Goal: Transaction & Acquisition: Purchase product/service

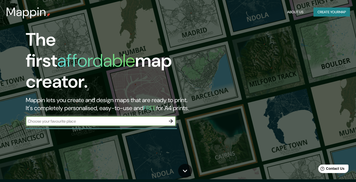
scroll to position [4, 0]
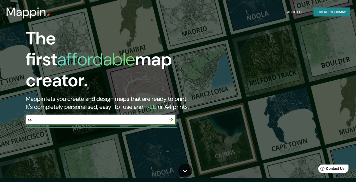
type input "s"
type input "[GEOGRAPHIC_DATA]"
click at [170, 117] on icon "button" at bounding box center [171, 120] width 6 height 6
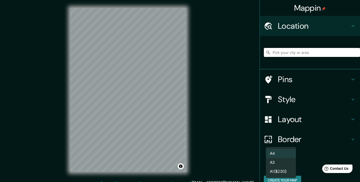
click at [289, 167] on body "Mappin Location Pins Style Layout Border Choose a border. Hint : you can make l…" at bounding box center [180, 91] width 360 height 182
click at [284, 159] on li "A3" at bounding box center [281, 162] width 30 height 9
click at [285, 163] on body "Mappin Location Pins Style Layout Border Choose a border. Hint : you can make l…" at bounding box center [180, 91] width 360 height 182
click at [280, 155] on li "A4" at bounding box center [281, 153] width 30 height 9
type input "single"
